Goal: Information Seeking & Learning: Learn about a topic

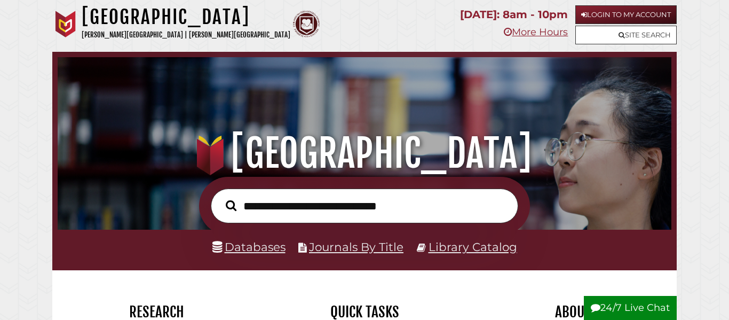
scroll to position [203, 609]
type input "**********"
click at [220, 197] on button "Search" at bounding box center [230, 205] width 21 height 17
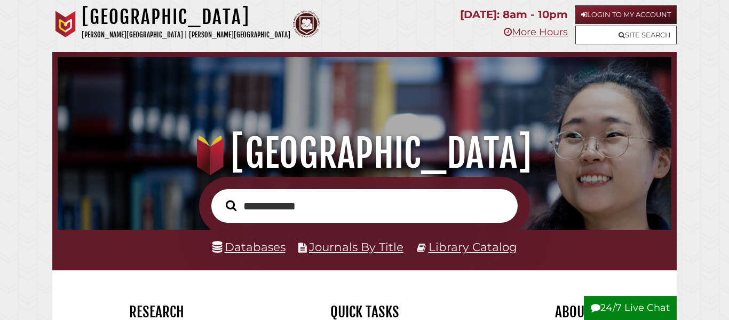
scroll to position [203, 609]
type input "*"
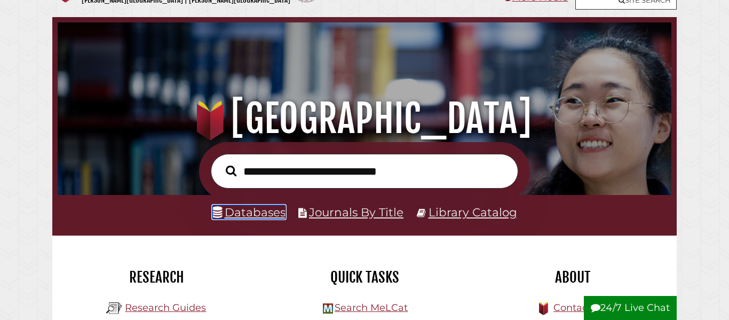
click at [237, 211] on link "Databases" at bounding box center [248, 212] width 73 height 14
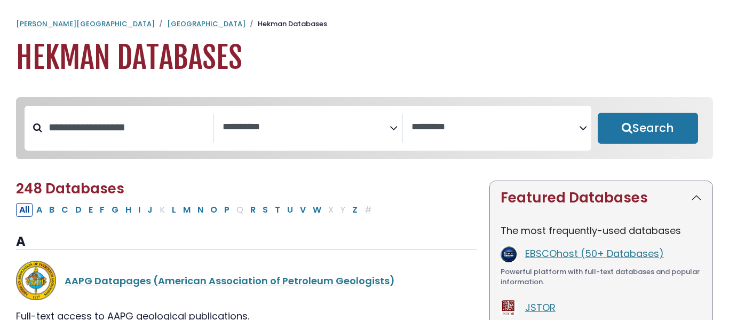
select select "Database Subject Filter"
select select "Database Vendors Filter"
click at [53, 212] on button "B" at bounding box center [52, 210] width 12 height 14
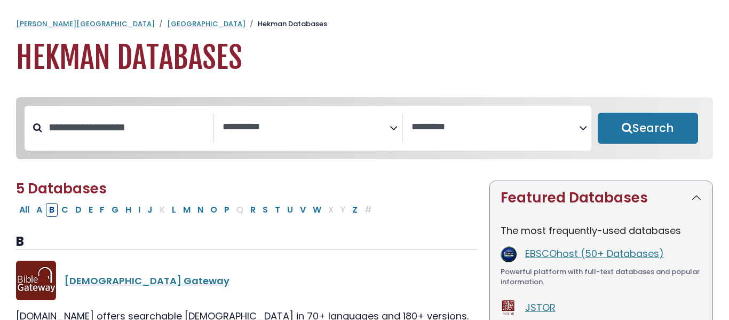
select select "Database Subject Filter"
select select "Database Vendors Filter"
click at [91, 212] on button "E" at bounding box center [90, 210] width 11 height 14
select select "Database Subject Filter"
select select "Database Vendors Filter"
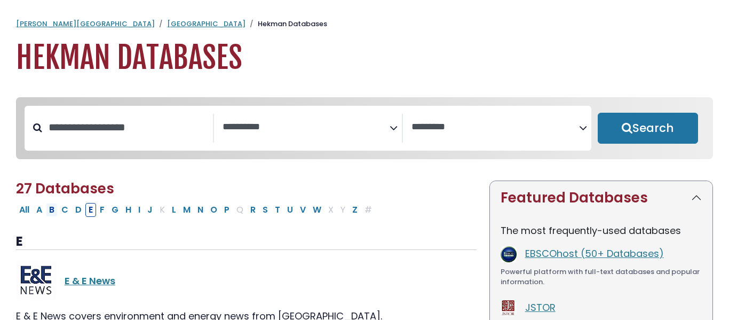
click at [53, 214] on button "B" at bounding box center [52, 210] width 12 height 14
select select "Database Subject Filter"
select select "Database Vendors Filter"
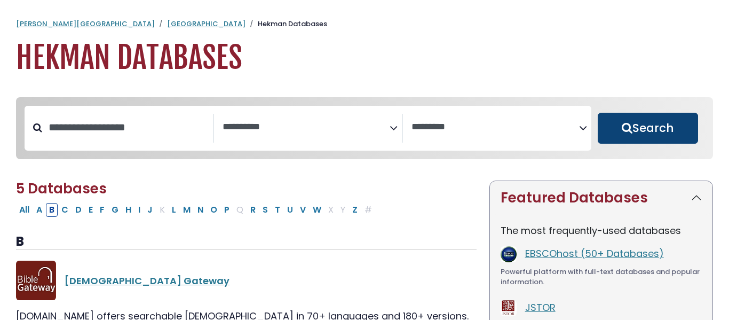
click at [665, 133] on button "Search" at bounding box center [648, 128] width 100 height 31
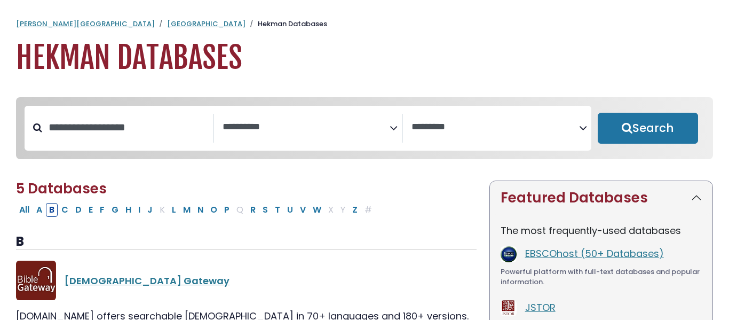
select select "Database Subject Filter"
select select "Database Vendors Filter"
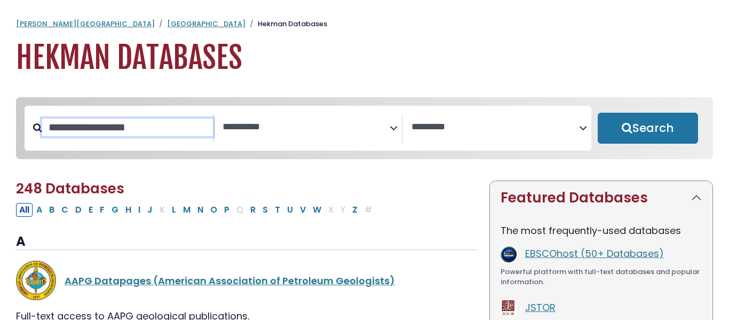
click at [96, 128] on input "Search database by title or keyword" at bounding box center [127, 128] width 171 height 18
type input "********"
click at [598, 113] on button "Search" at bounding box center [648, 128] width 100 height 31
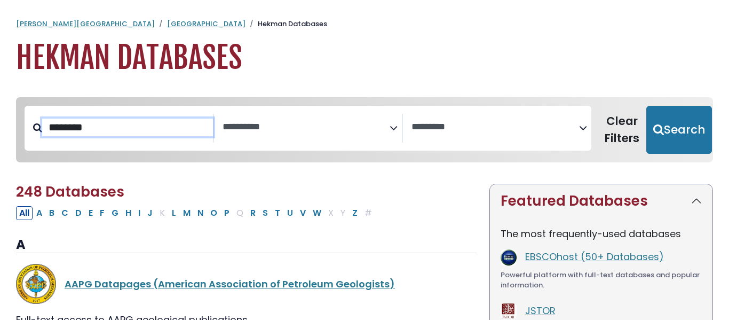
select select "Database Subject Filter"
select select "Database Vendors Filter"
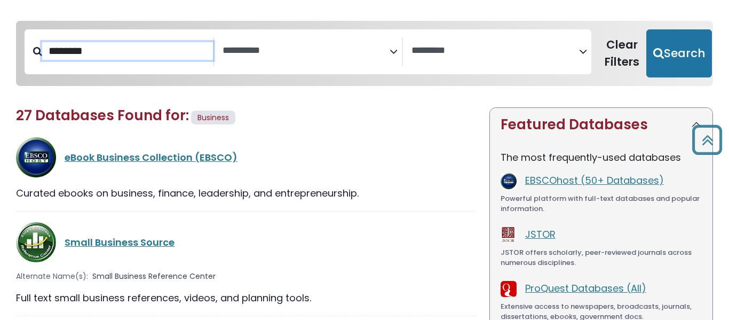
scroll to position [68, 0]
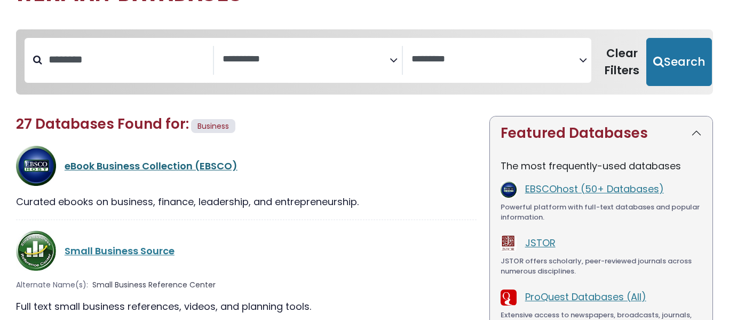
click at [160, 167] on link "eBook Business Collection (EBSCO)" at bounding box center [151, 165] width 173 height 13
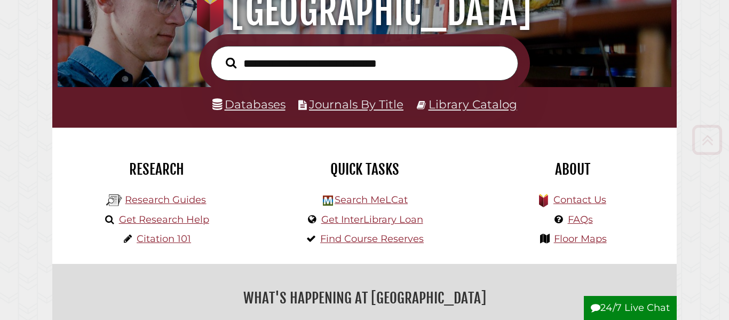
scroll to position [144, 0]
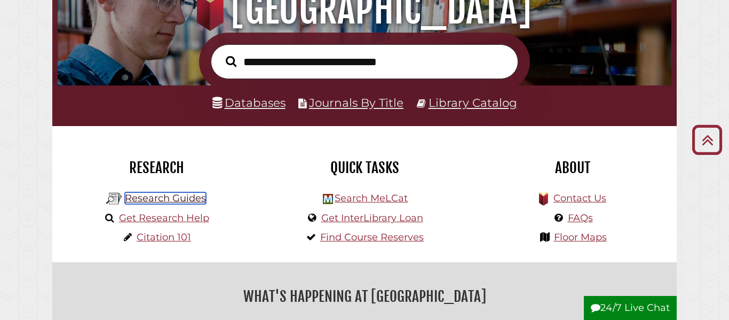
click at [169, 198] on link "Research Guides" at bounding box center [165, 198] width 81 height 12
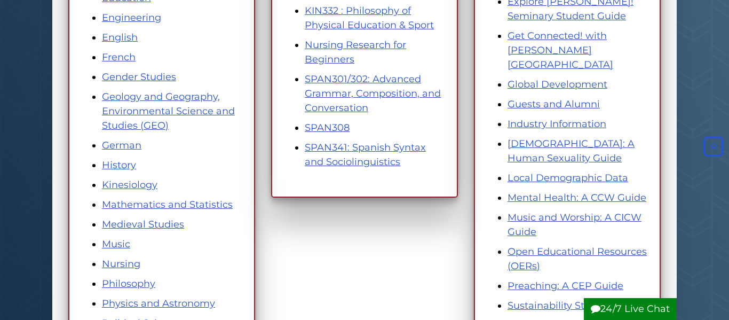
scroll to position [446, 0]
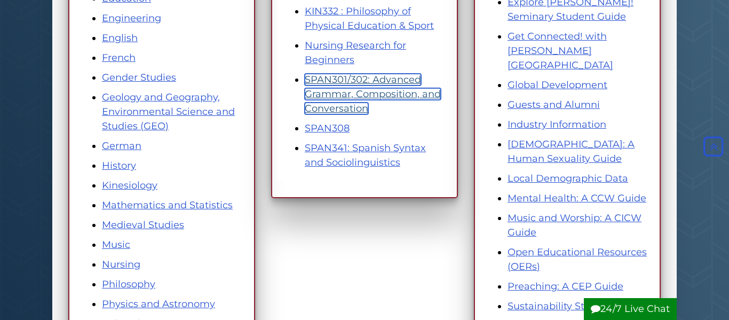
click at [365, 96] on link "SPAN301/302: Advanced Grammar, Composition, and Conversation" at bounding box center [373, 94] width 136 height 41
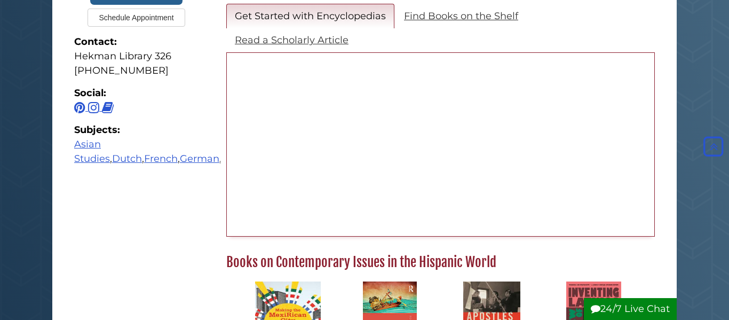
scroll to position [374, 0]
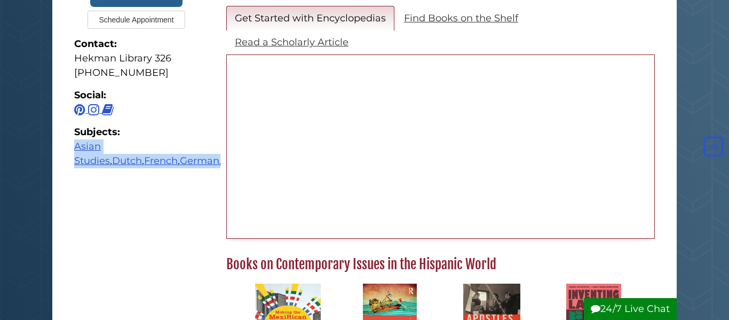
drag, startPoint x: 69, startPoint y: 147, endPoint x: 176, endPoint y: 176, distance: 111.3
click at [176, 176] on div "[PERSON_NAME] Email Me Schedule Appointment Contact: [GEOGRAPHIC_DATA] [PHONE_N…" at bounding box center [136, 2] width 135 height 359
copy div "Asian Studies , Dutch , French , German , Kinesiology , Spanish"
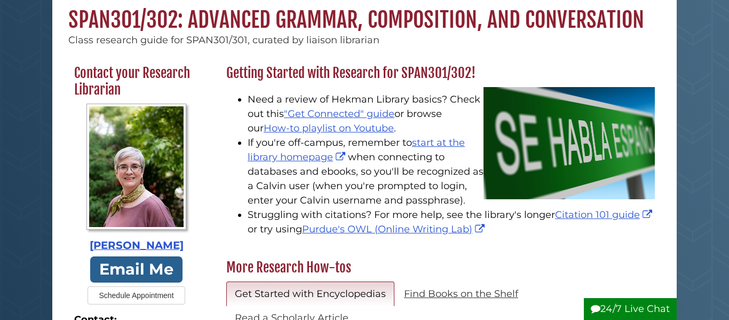
scroll to position [100, 0]
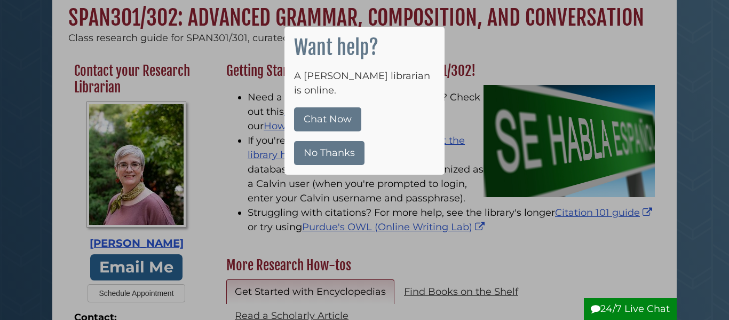
click at [342, 141] on button "No Thanks" at bounding box center [329, 153] width 70 height 24
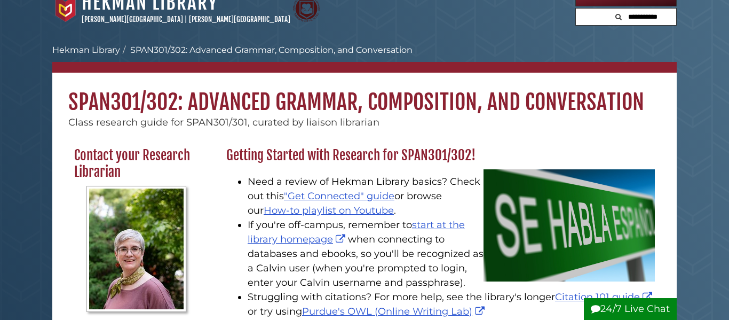
scroll to position [0, 0]
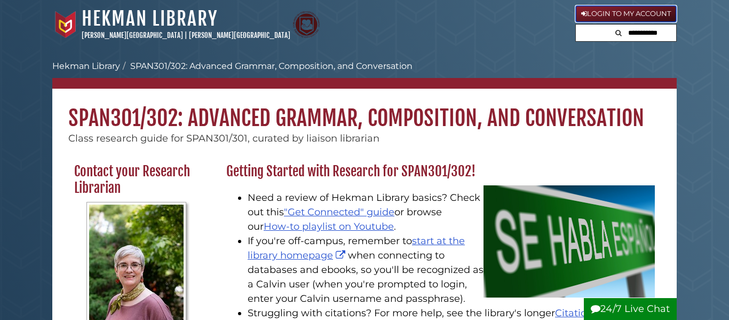
click at [600, 14] on link "Login to My Account" at bounding box center [626, 13] width 101 height 17
